Goal: Transaction & Acquisition: Download file/media

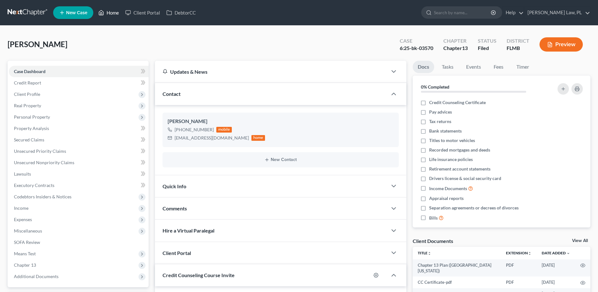
click at [112, 10] on link "Home" at bounding box center [108, 12] width 27 height 11
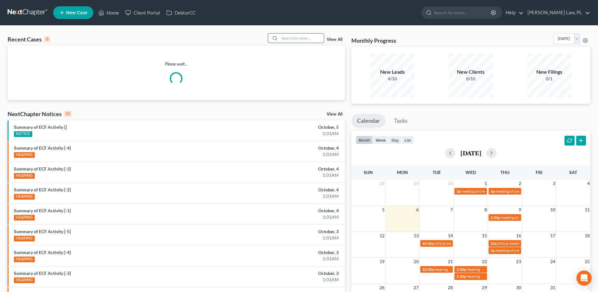
click at [309, 36] on input "search" at bounding box center [302, 38] width 44 height 9
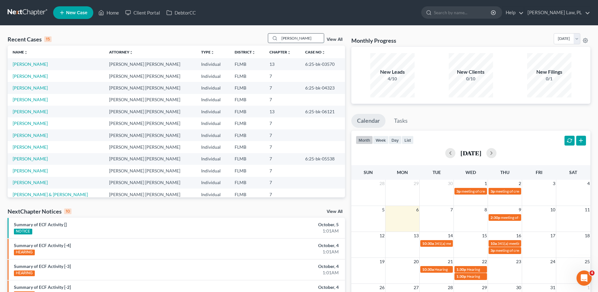
type input "[PERSON_NAME]"
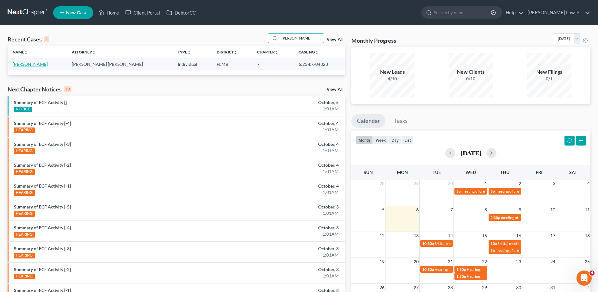
click at [34, 65] on link "[PERSON_NAME]" at bounding box center [30, 63] width 35 height 5
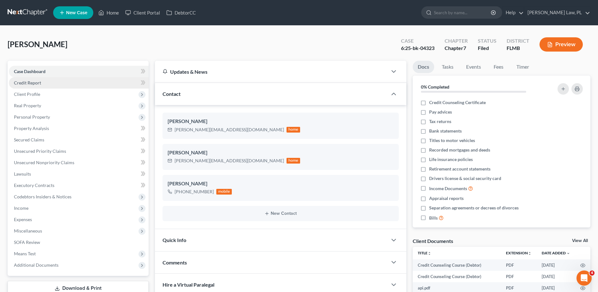
click at [40, 83] on span "Credit Report" at bounding box center [27, 82] width 27 height 5
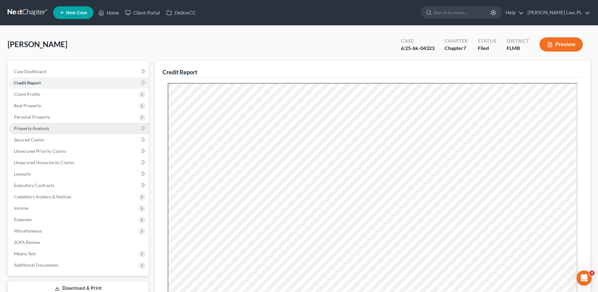
click at [52, 128] on link "Property Analysis" at bounding box center [79, 128] width 140 height 11
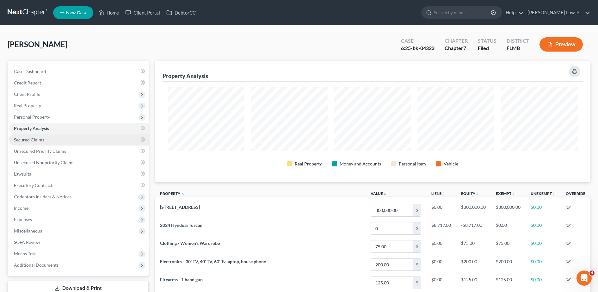
scroll to position [121, 436]
click at [47, 138] on link "Secured Claims" at bounding box center [79, 139] width 140 height 11
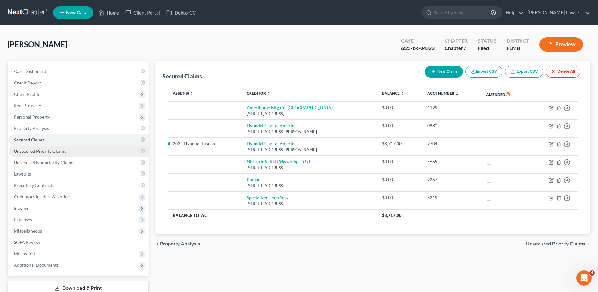
click at [41, 150] on span "Unsecured Priority Claims" at bounding box center [40, 150] width 52 height 5
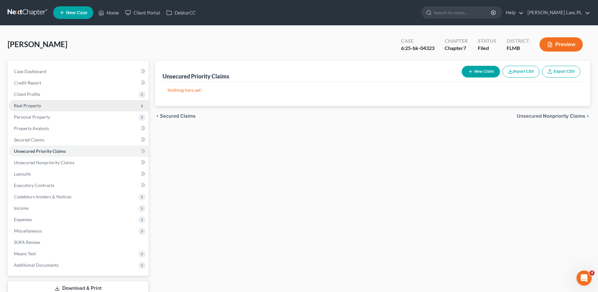
click at [42, 107] on span "Real Property" at bounding box center [79, 105] width 140 height 11
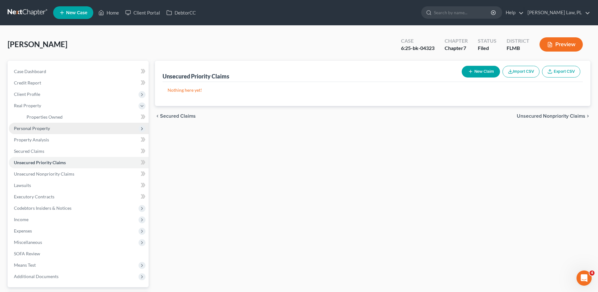
click at [44, 124] on span "Personal Property" at bounding box center [79, 128] width 140 height 11
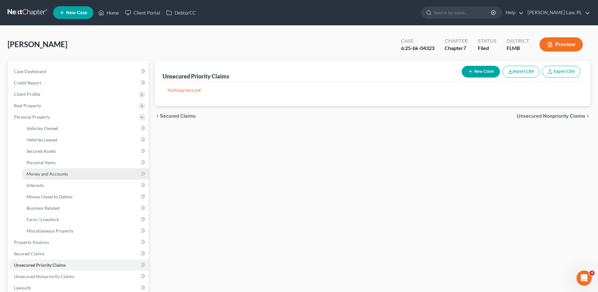
click at [48, 174] on span "Money and Accounts" at bounding box center [47, 173] width 41 height 5
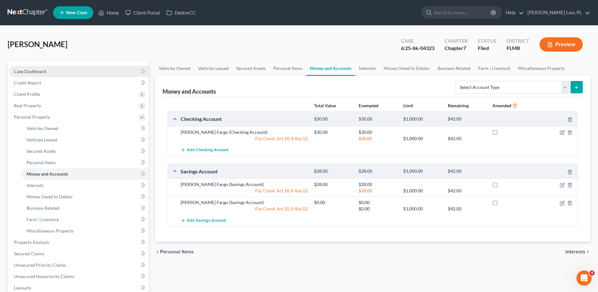
click at [53, 67] on link "Case Dashboard" at bounding box center [79, 71] width 140 height 11
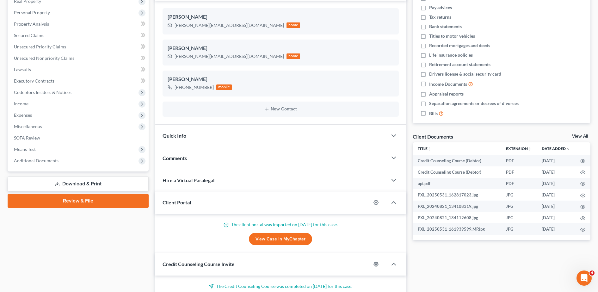
scroll to position [105, 0]
click at [272, 237] on link "View Case in MyChapter" at bounding box center [280, 238] width 63 height 13
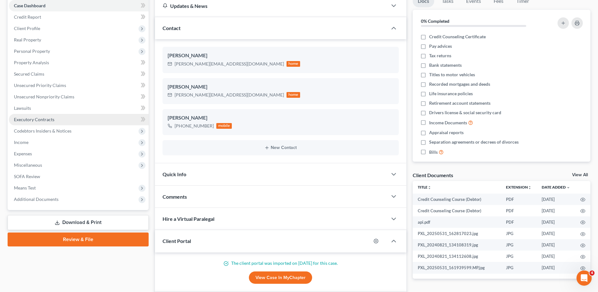
scroll to position [65, 0]
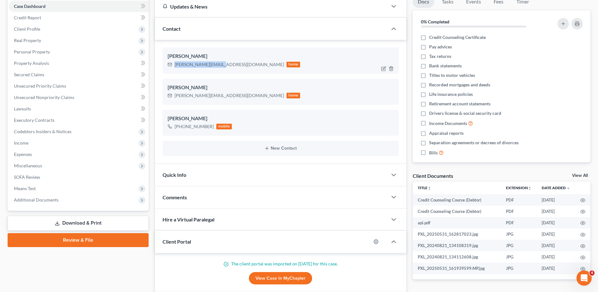
drag, startPoint x: 185, startPoint y: 64, endPoint x: 217, endPoint y: 61, distance: 32.3
click at [217, 61] on div "[PERSON_NAME][EMAIL_ADDRESS][DOMAIN_NAME] home" at bounding box center [234, 64] width 133 height 8
copy div "[PERSON_NAME][EMAIL_ADDRESS][DOMAIN_NAME]"
click at [30, 144] on span "Income" at bounding box center [79, 142] width 140 height 11
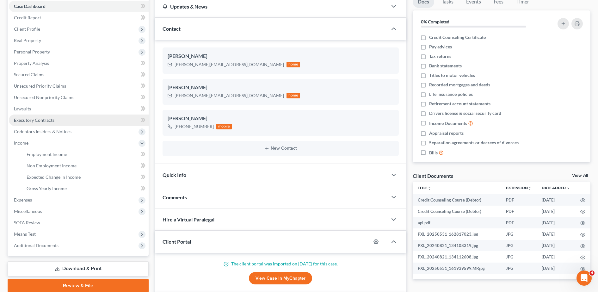
scroll to position [0, 0]
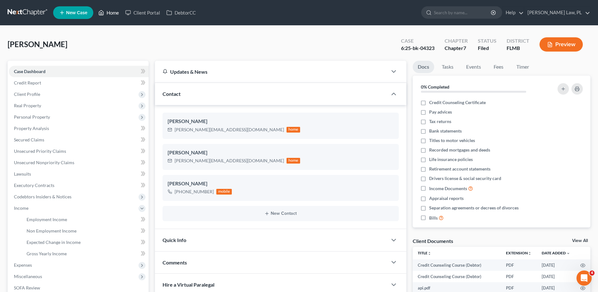
click at [104, 12] on icon at bounding box center [101, 13] width 6 height 8
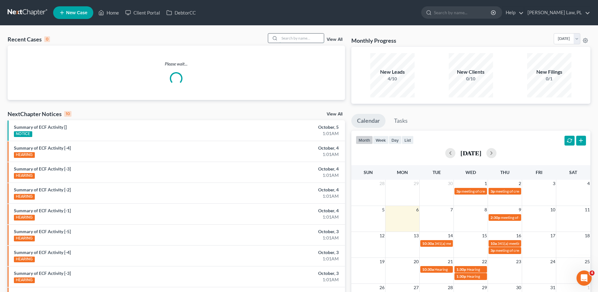
click at [303, 34] on input "search" at bounding box center [302, 38] width 44 height 9
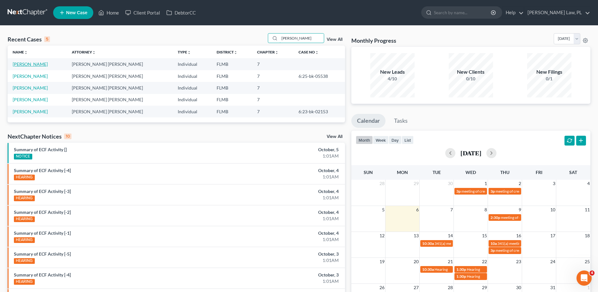
type input "[PERSON_NAME]"
click at [27, 63] on link "[PERSON_NAME]" at bounding box center [30, 63] width 35 height 5
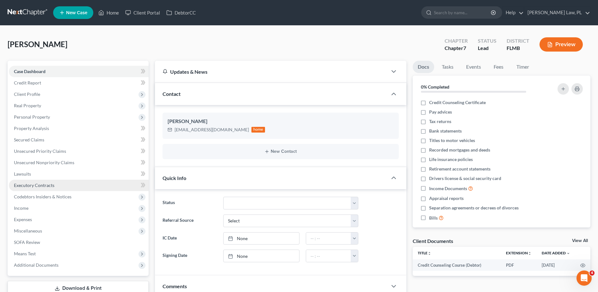
scroll to position [55, 0]
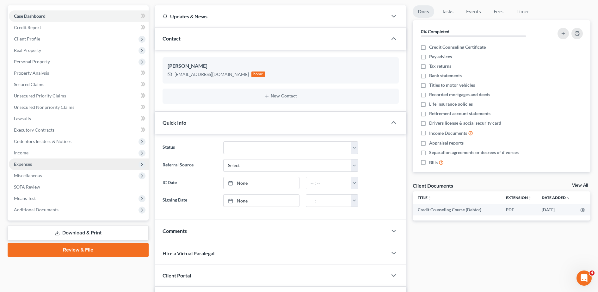
click at [34, 168] on span "Expenses" at bounding box center [79, 163] width 140 height 11
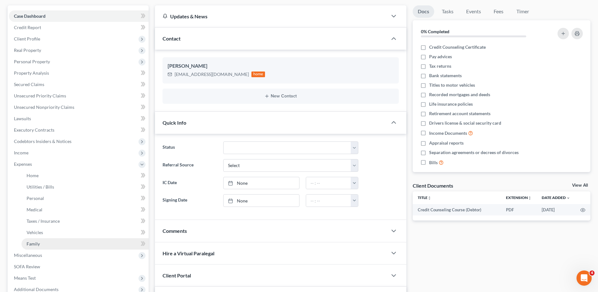
click at [50, 239] on link "Family" at bounding box center [85, 243] width 127 height 11
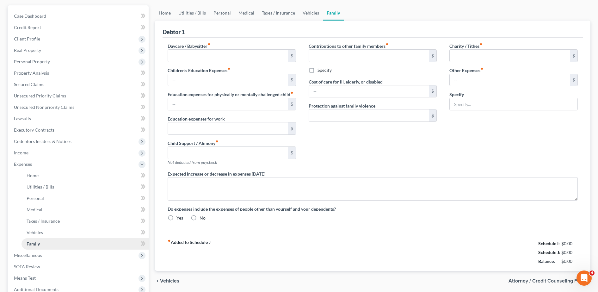
scroll to position [1, 0]
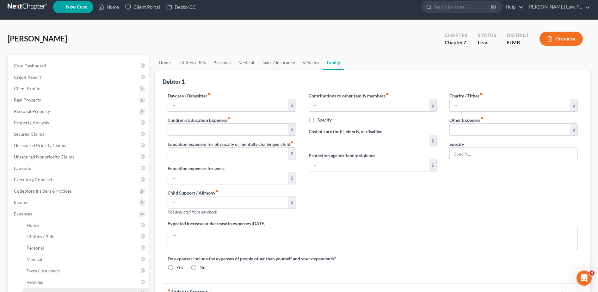
type input "0.00"
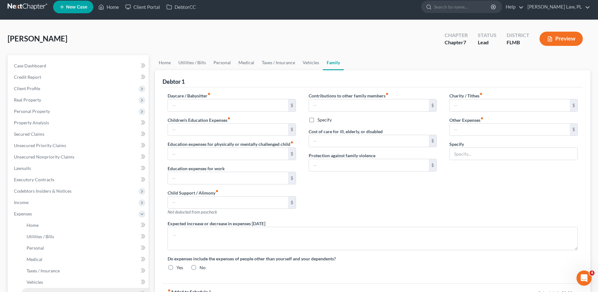
type input "1,000.00"
type input "0.00"
type input "19.36"
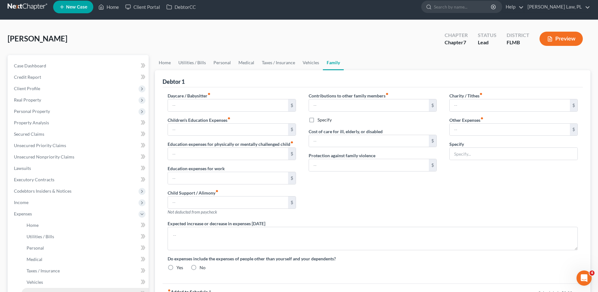
type input "Gym Membership"
radio input "true"
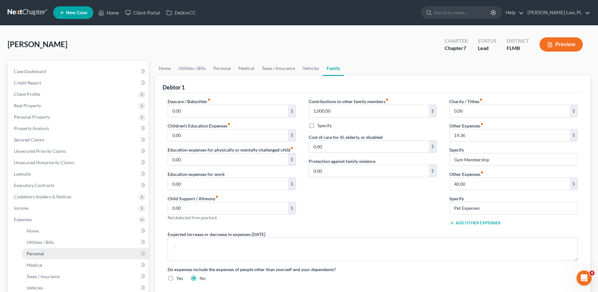
scroll to position [62, 0]
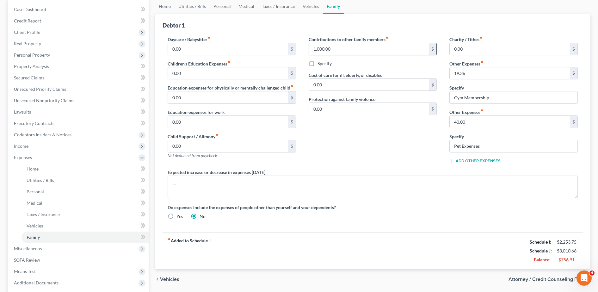
click at [349, 44] on input "1,000.00" at bounding box center [369, 49] width 120 height 12
click at [387, 126] on div "Contributions to other family members fiber_manual_record $ Specify Cost of car…" at bounding box center [372, 102] width 141 height 133
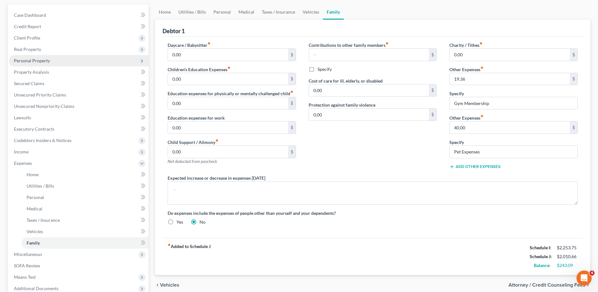
scroll to position [0, 0]
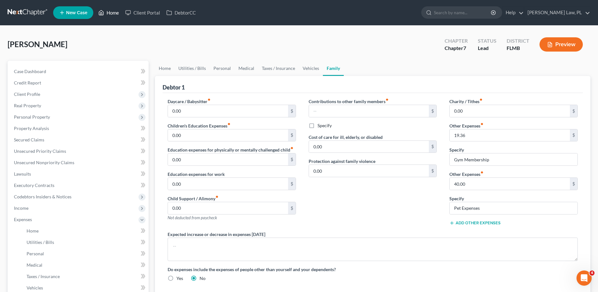
click at [108, 13] on link "Home" at bounding box center [108, 12] width 27 height 11
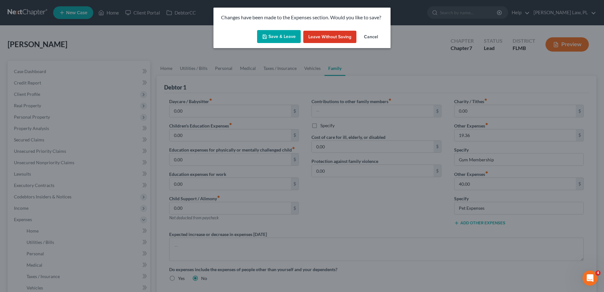
click at [273, 41] on button "Save & Leave" at bounding box center [279, 36] width 44 height 13
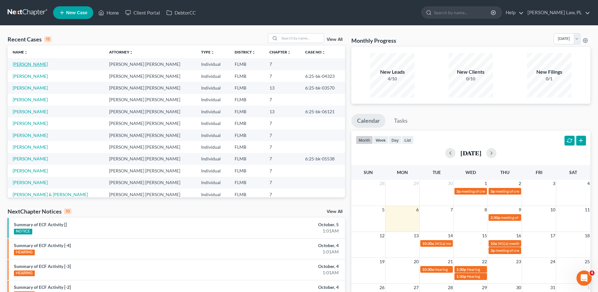
click at [37, 63] on link "[PERSON_NAME]" at bounding box center [30, 63] width 35 height 5
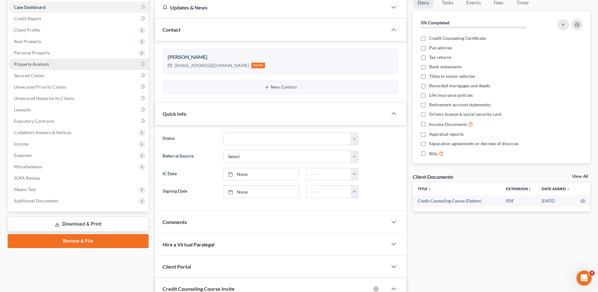
scroll to position [65, 0]
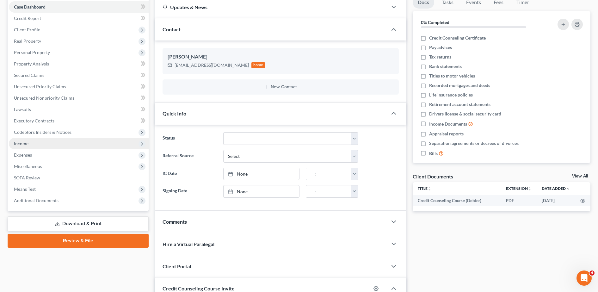
click at [33, 147] on span "Income" at bounding box center [79, 143] width 140 height 11
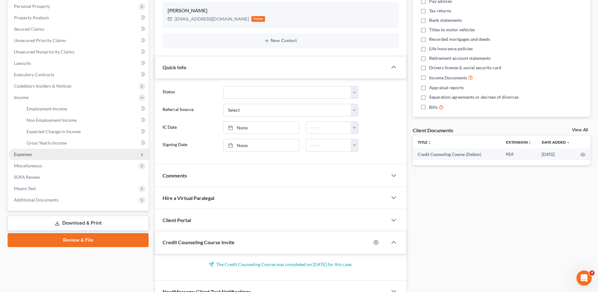
click at [34, 154] on span "Expenses" at bounding box center [79, 154] width 140 height 11
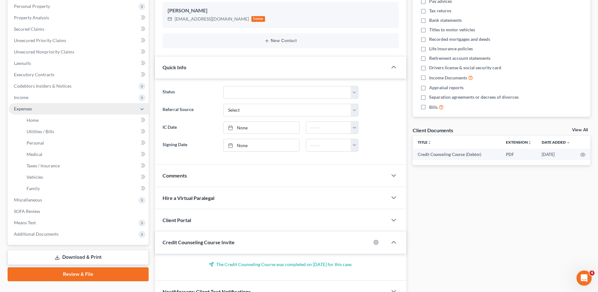
scroll to position [139, 0]
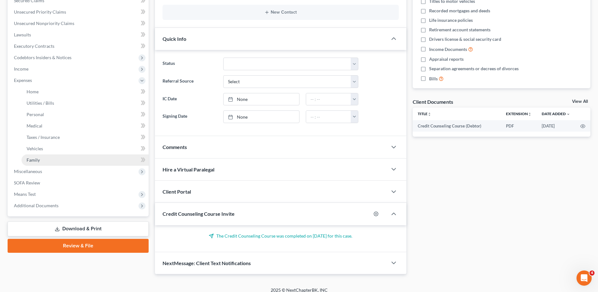
click at [37, 157] on span "Family" at bounding box center [33, 159] width 13 height 5
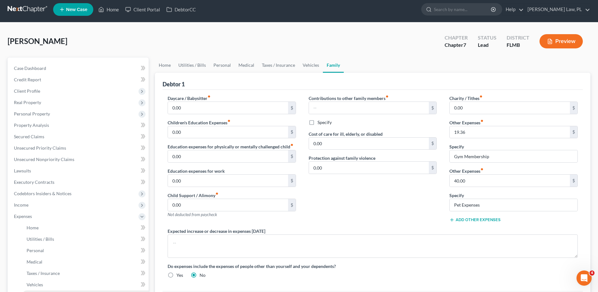
scroll to position [16, 0]
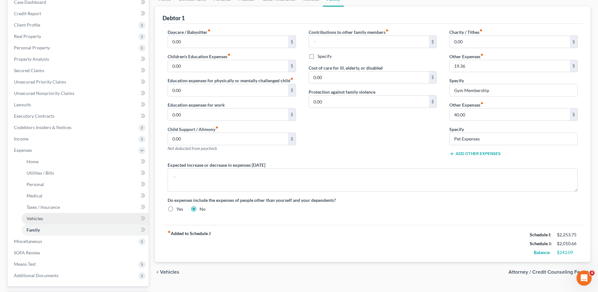
click at [42, 223] on link "Vehicles" at bounding box center [85, 218] width 127 height 11
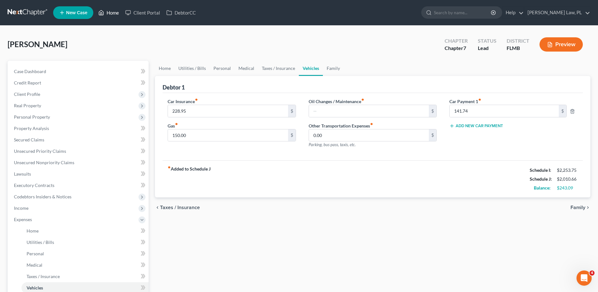
click at [113, 15] on link "Home" at bounding box center [108, 12] width 27 height 11
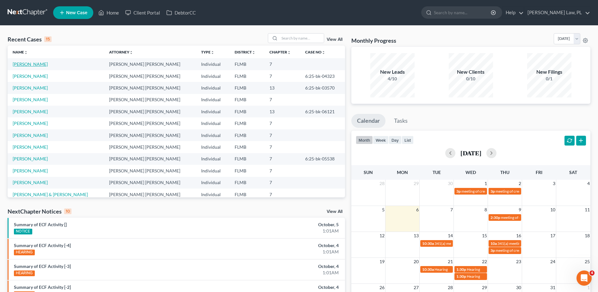
click at [27, 64] on link "[PERSON_NAME]" at bounding box center [30, 63] width 35 height 5
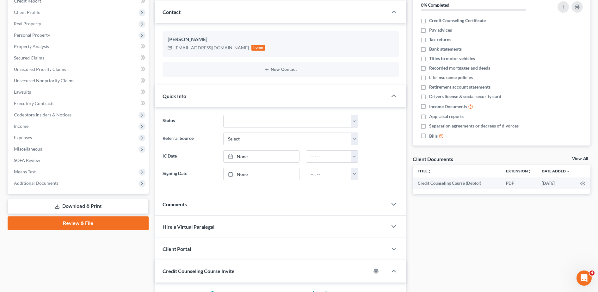
scroll to position [82, 0]
click at [30, 142] on span "Expenses" at bounding box center [79, 137] width 140 height 11
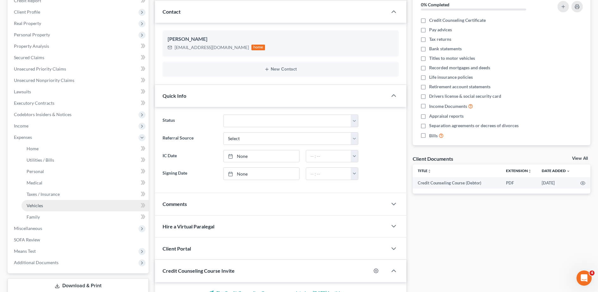
click at [48, 206] on link "Vehicles" at bounding box center [85, 205] width 127 height 11
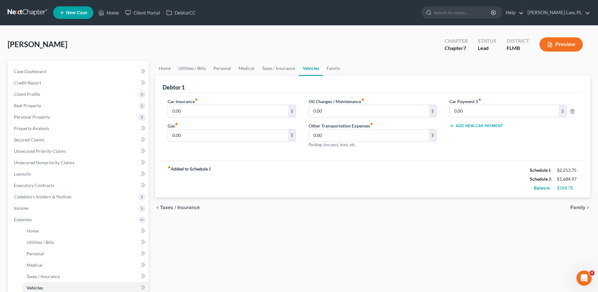
click at [224, 187] on div "fiber_manual_record Added to Schedule J Schedule I: $2,253.75 Schedule J: $1,68…" at bounding box center [373, 178] width 420 height 37
click at [114, 14] on link "Home" at bounding box center [108, 12] width 27 height 11
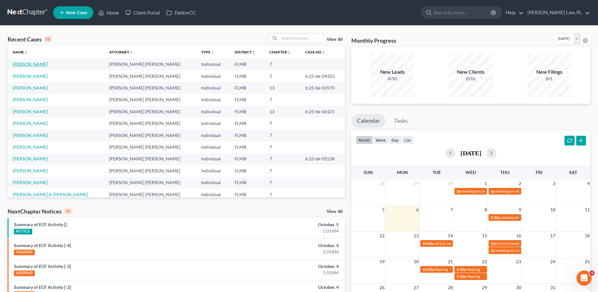
click at [35, 65] on link "[PERSON_NAME]" at bounding box center [30, 63] width 35 height 5
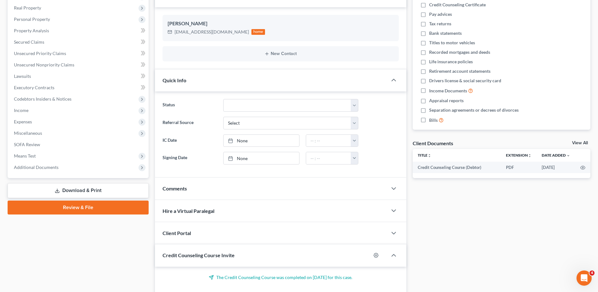
scroll to position [98, 0]
click at [30, 117] on span "Expenses" at bounding box center [79, 121] width 140 height 11
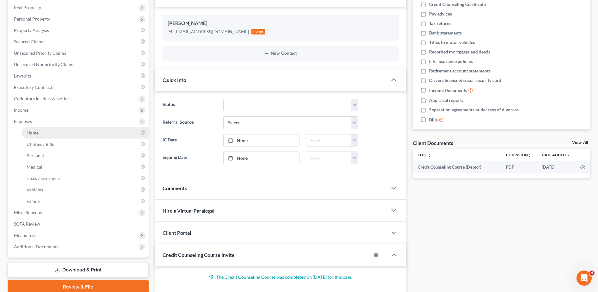
click at [37, 130] on span "Home" at bounding box center [33, 132] width 12 height 5
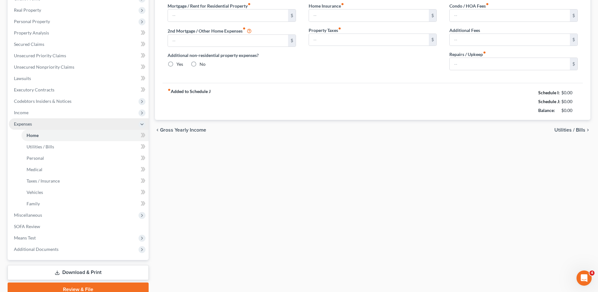
type input "1,000.00"
type input "0.00"
radio input "true"
type input "0.00"
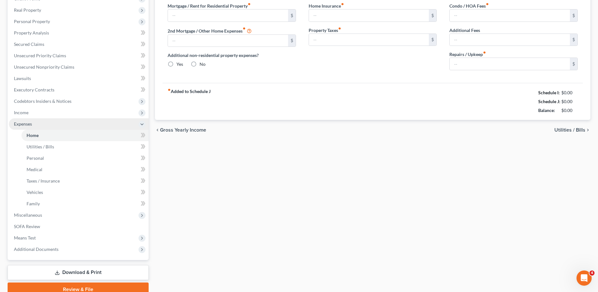
type input "0.00"
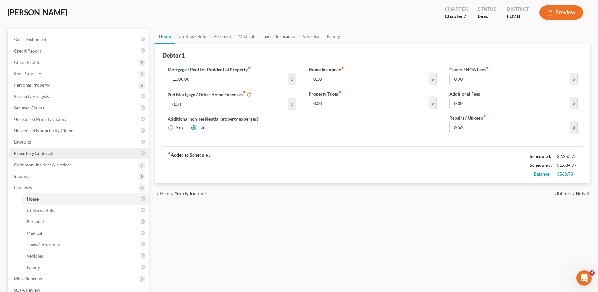
scroll to position [33, 0]
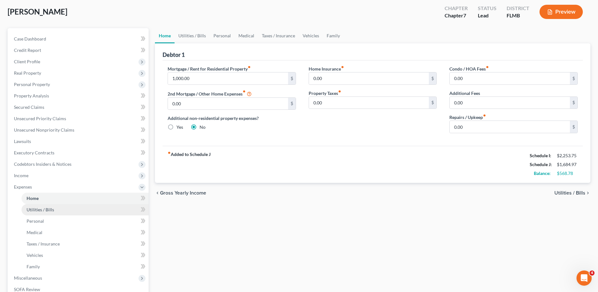
click at [52, 212] on link "Utilities / Bills" at bounding box center [85, 209] width 127 height 11
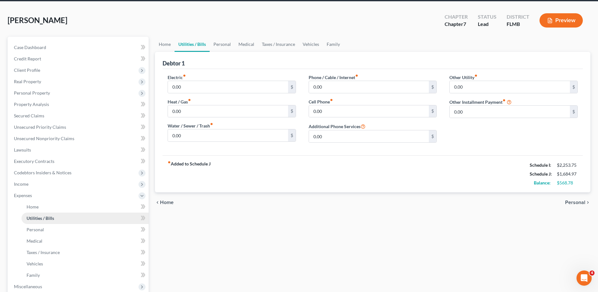
scroll to position [25, 0]
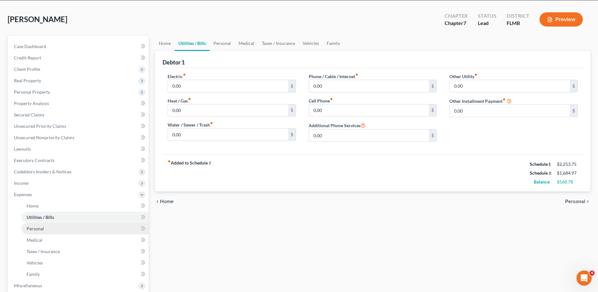
click at [48, 227] on link "Personal" at bounding box center [85, 228] width 127 height 11
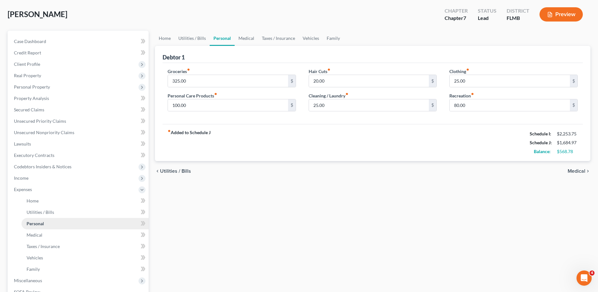
scroll to position [30, 0]
click at [43, 237] on link "Medical" at bounding box center [85, 234] width 127 height 11
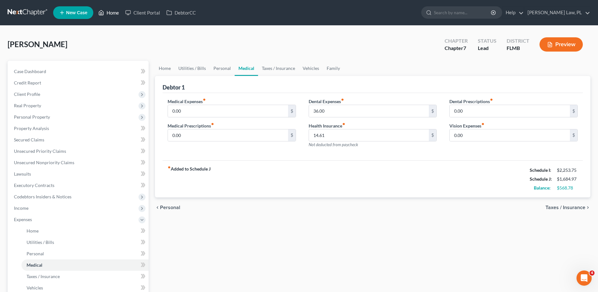
click at [110, 16] on link "Home" at bounding box center [108, 12] width 27 height 11
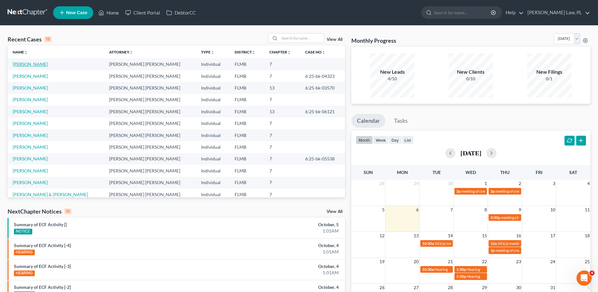
click at [39, 63] on link "[PERSON_NAME]" at bounding box center [30, 63] width 35 height 5
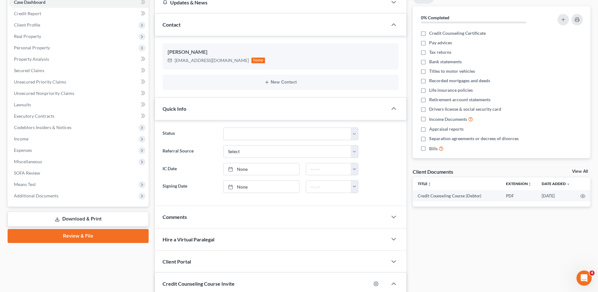
scroll to position [71, 0]
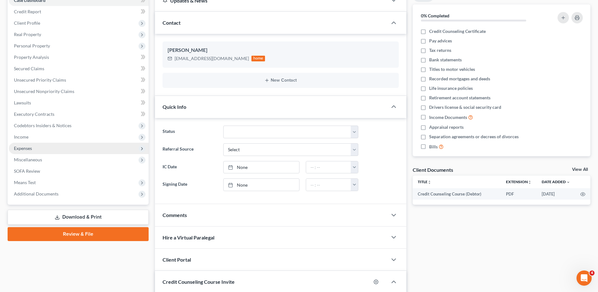
click at [51, 143] on span "Expenses" at bounding box center [79, 148] width 140 height 11
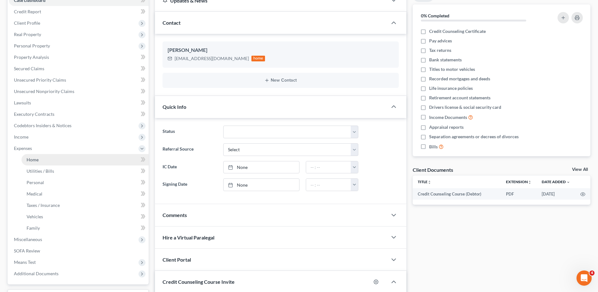
click at [41, 159] on link "Home" at bounding box center [85, 159] width 127 height 11
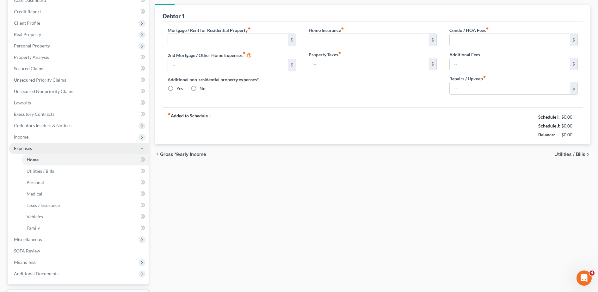
type input "1,000.00"
type input "0.00"
radio input "true"
type input "0.00"
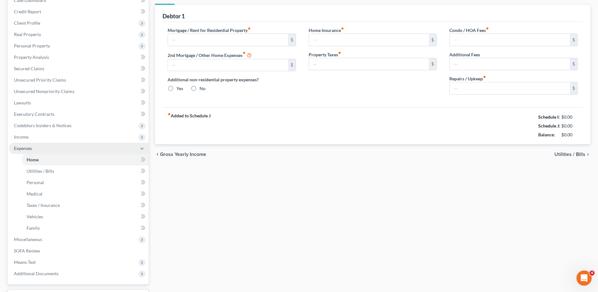
type input "0.00"
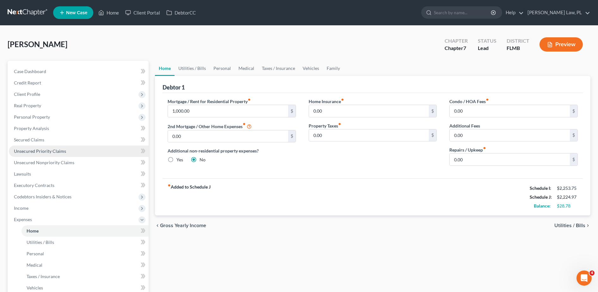
scroll to position [22, 0]
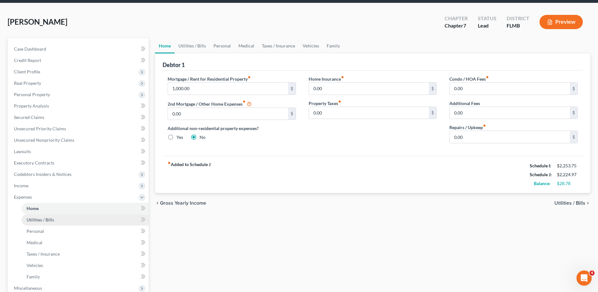
click at [76, 218] on link "Utilities / Bills" at bounding box center [85, 219] width 127 height 11
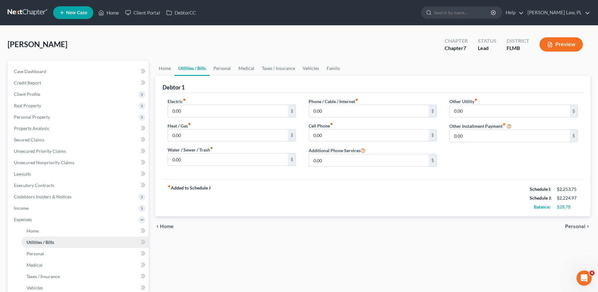
scroll to position [53, 0]
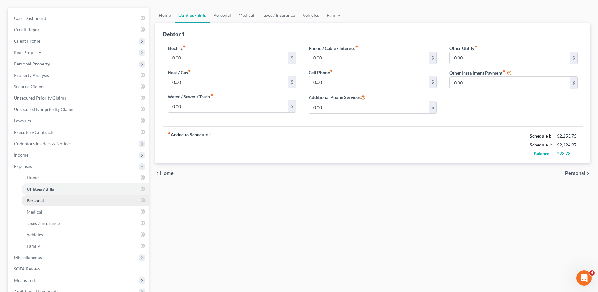
click at [54, 204] on link "Personal" at bounding box center [85, 200] width 127 height 11
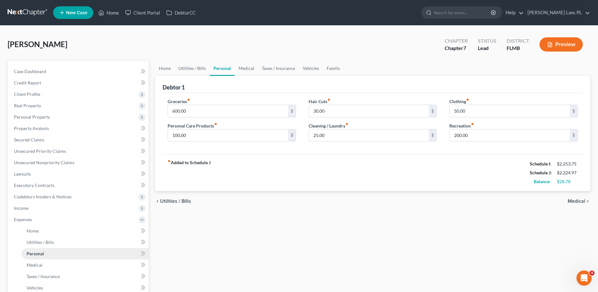
scroll to position [31, 0]
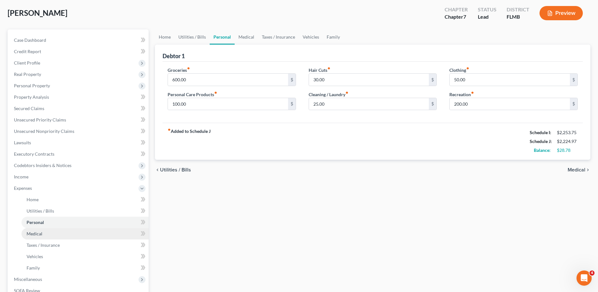
click at [36, 237] on link "Medical" at bounding box center [85, 233] width 127 height 11
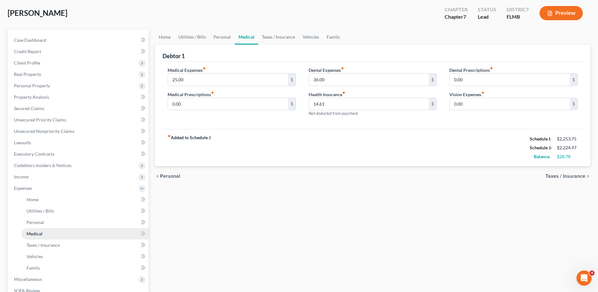
scroll to position [32, 0]
click at [46, 245] on span "Taxes / Insurance" at bounding box center [43, 244] width 33 height 5
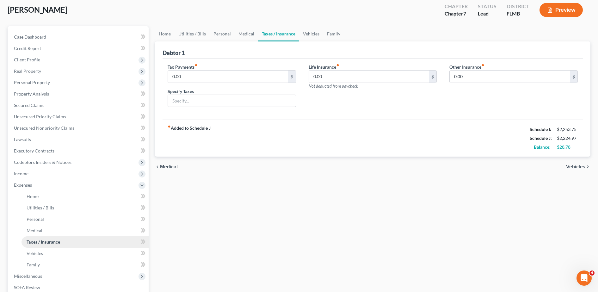
scroll to position [35, 0]
click at [43, 249] on link "Vehicles" at bounding box center [85, 252] width 127 height 11
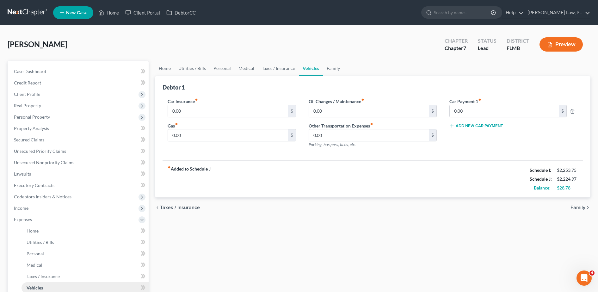
scroll to position [23, 0]
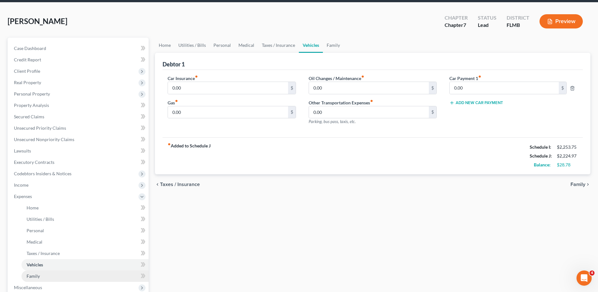
click at [42, 277] on link "Family" at bounding box center [85, 275] width 127 height 11
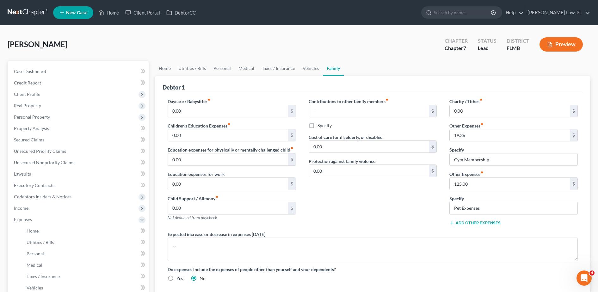
scroll to position [49, 0]
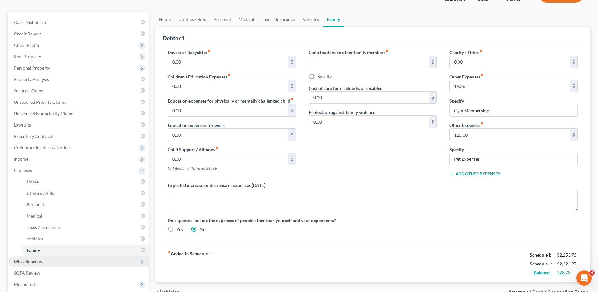
click at [44, 263] on span "Miscellaneous" at bounding box center [79, 261] width 140 height 11
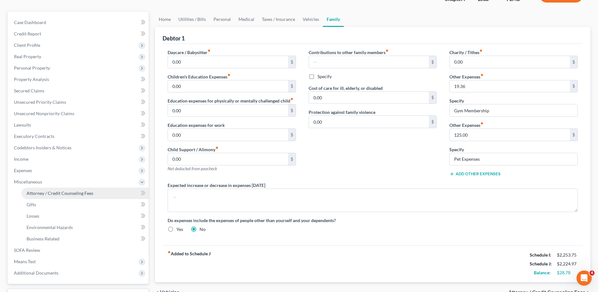
click at [58, 194] on span "Attorney / Credit Counseling Fees" at bounding box center [60, 192] width 67 height 5
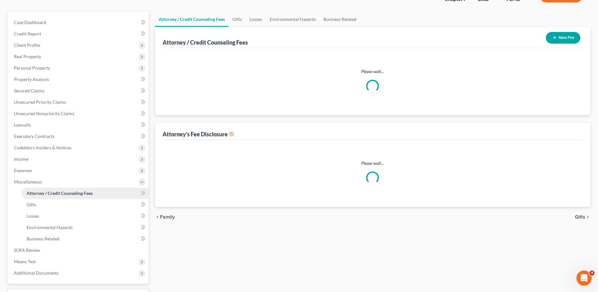
scroll to position [1, 0]
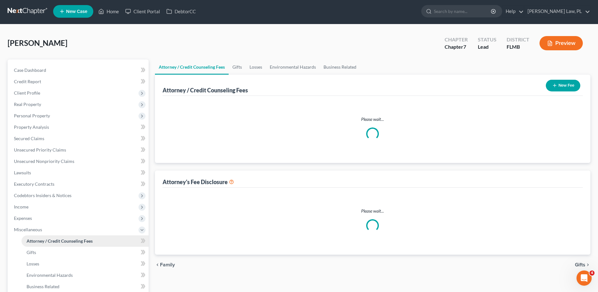
select select "0"
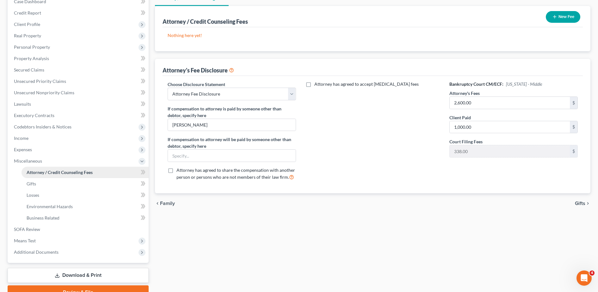
scroll to position [101, 0]
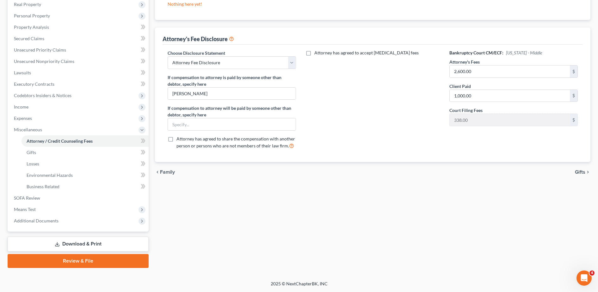
click at [71, 245] on link "Download & Print" at bounding box center [78, 244] width 141 height 15
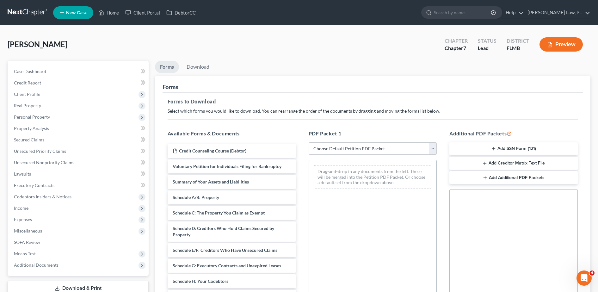
scroll to position [99, 0]
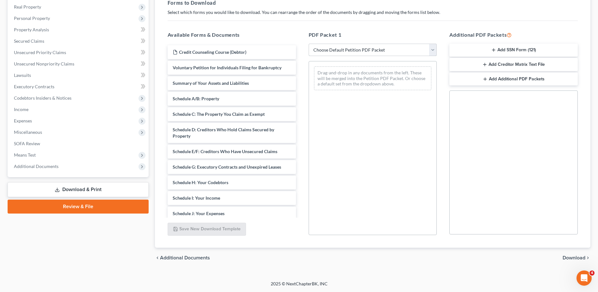
click at [348, 53] on select "Choose Default Petition PDF Packet Complete Bankruptcy Petition (all forms and …" at bounding box center [373, 50] width 128 height 13
select select "0"
click at [309, 44] on select "Choose Default Petition PDF Packet Complete Bankruptcy Petition (all forms and …" at bounding box center [373, 50] width 128 height 13
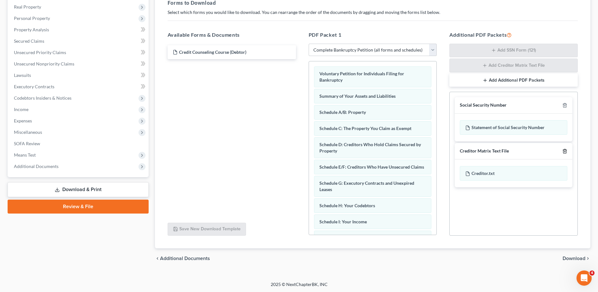
click at [562, 150] on icon "button" at bounding box center [564, 151] width 5 height 5
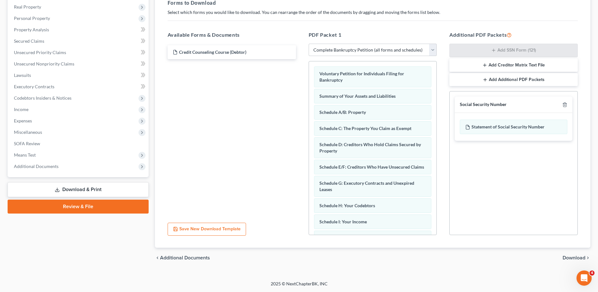
click at [574, 255] on span "Download" at bounding box center [573, 257] width 23 height 5
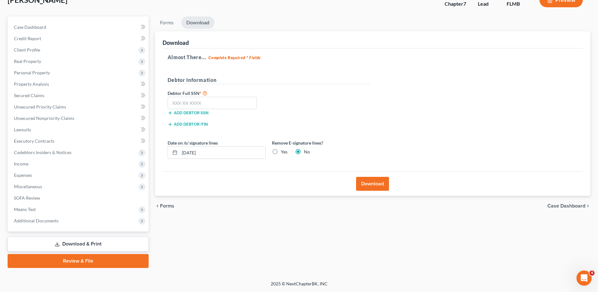
scroll to position [44, 0]
click at [217, 100] on input "text" at bounding box center [212, 103] width 89 height 13
type input "766-88-3269"
click at [281, 153] on label "Yes" at bounding box center [284, 152] width 7 height 6
click at [283, 153] on input "Yes" at bounding box center [285, 151] width 4 height 4
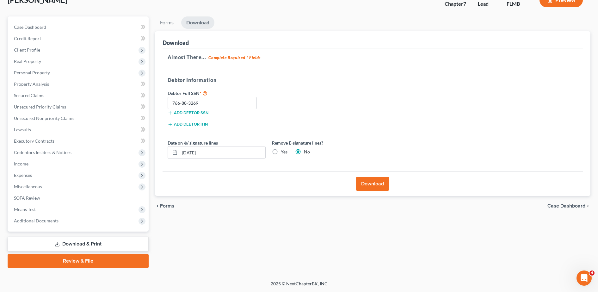
radio input "true"
radio input "false"
click at [366, 180] on button "Download" at bounding box center [372, 184] width 33 height 14
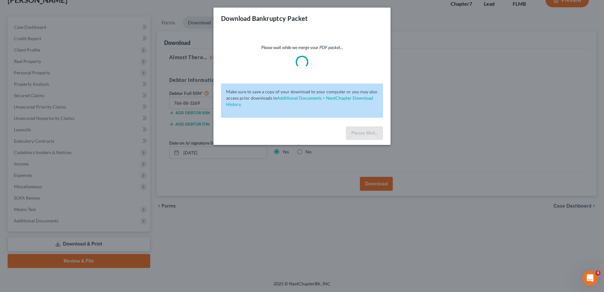
click at [324, 68] on div "Please wait while we merge your PDF packet..." at bounding box center [302, 56] width 162 height 24
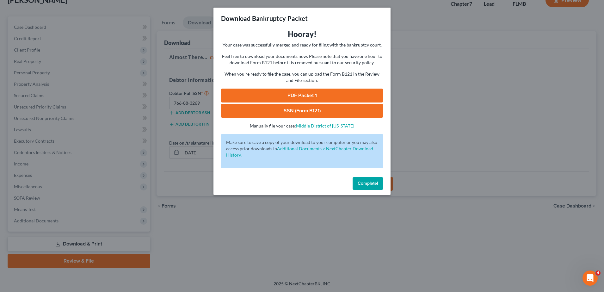
click at [291, 91] on link "PDF Packet 1" at bounding box center [302, 96] width 162 height 14
click at [303, 96] on link "PDF Packet 1" at bounding box center [302, 96] width 162 height 14
click at [306, 109] on link "SSN (Form B121)" at bounding box center [302, 111] width 162 height 14
click at [391, 110] on div "Download Bankruptcy Packet Hooray! Your case was successfully merged and ready …" at bounding box center [302, 146] width 604 height 292
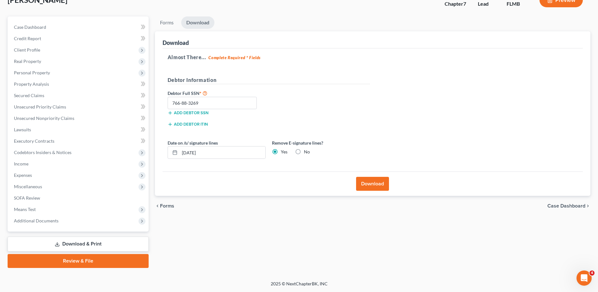
scroll to position [0, 0]
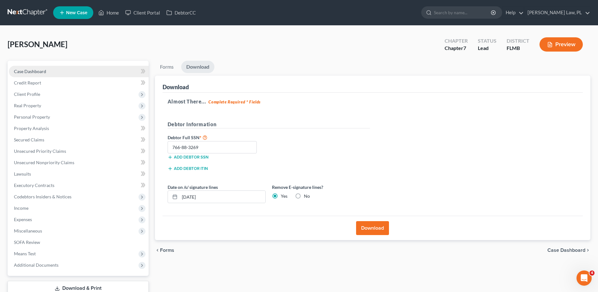
click at [69, 71] on link "Case Dashboard" at bounding box center [79, 71] width 140 height 11
